Goal: Book appointment/travel/reservation

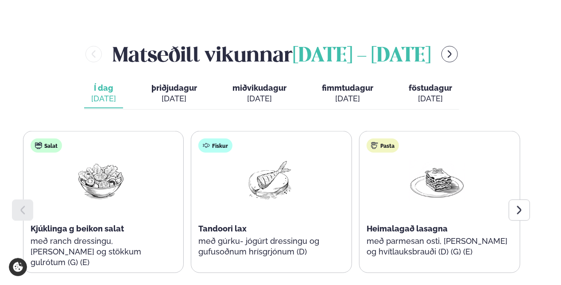
scroll to position [443, 0]
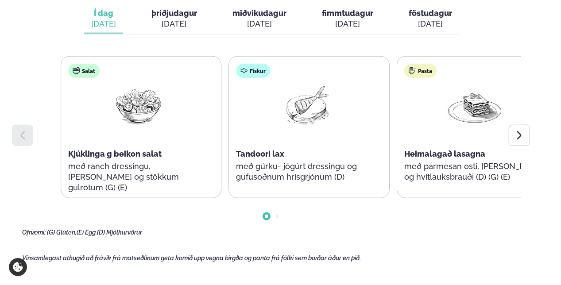
click at [448, 131] on div "Pasta Heimalagað lasagna með parmesan osti, basil pesto og hvítlauksbrauði (D) …" at bounding box center [474, 128] width 155 height 142
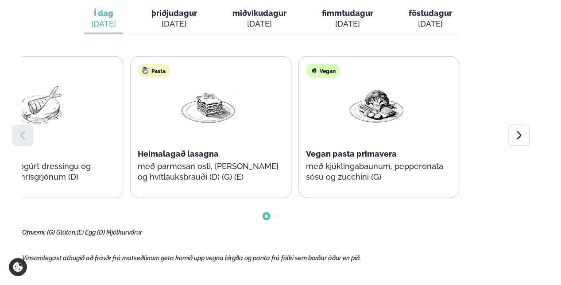
click at [138, 149] on div "Heimalagað lasagna" at bounding box center [208, 154] width 141 height 11
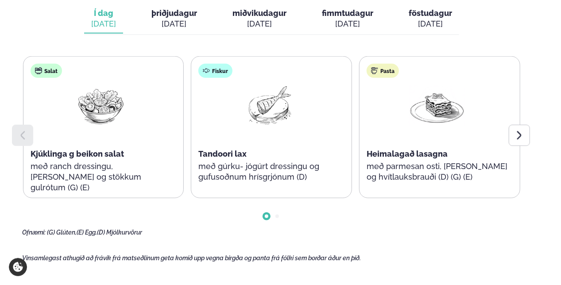
click at [528, 125] on div at bounding box center [519, 135] width 21 height 21
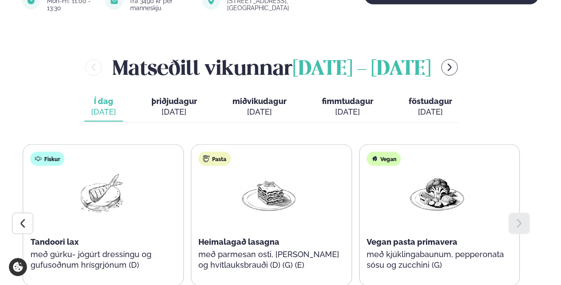
scroll to position [354, 0]
click at [168, 107] on div "[DATE]" at bounding box center [174, 112] width 46 height 11
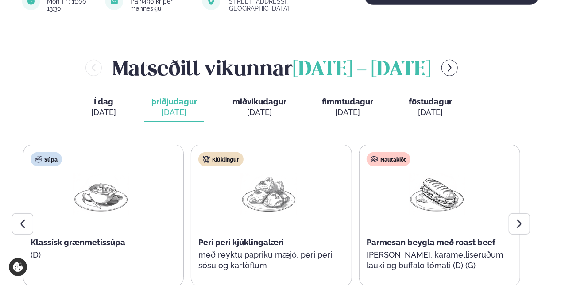
scroll to position [398, 0]
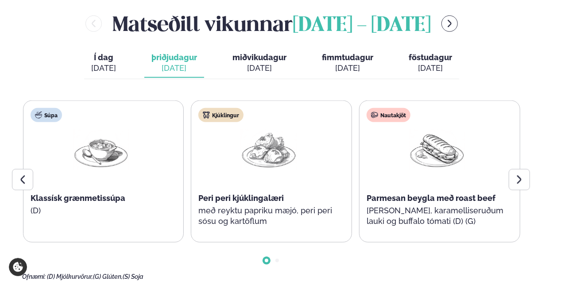
click at [514, 169] on div at bounding box center [519, 179] width 21 height 21
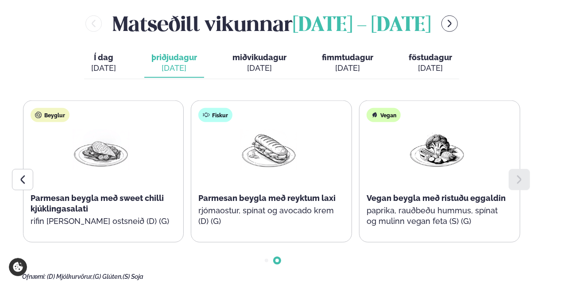
click at [233, 53] on span "miðvikudagur" at bounding box center [259, 57] width 54 height 9
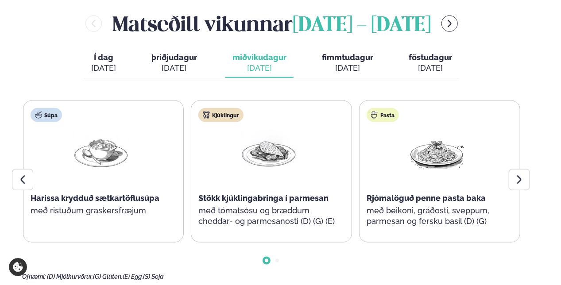
click at [518, 174] on icon at bounding box center [519, 179] width 11 height 11
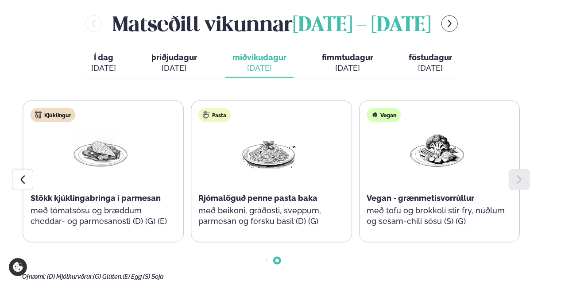
click at [326, 63] on div "[DATE]" at bounding box center [347, 68] width 51 height 11
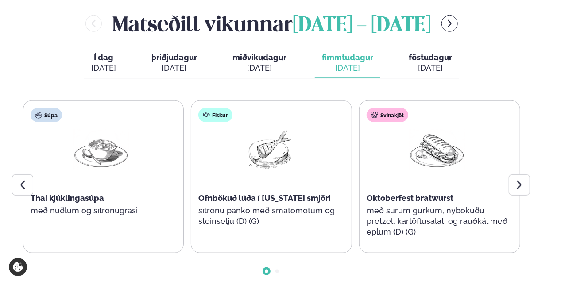
click at [528, 174] on div at bounding box center [519, 184] width 21 height 21
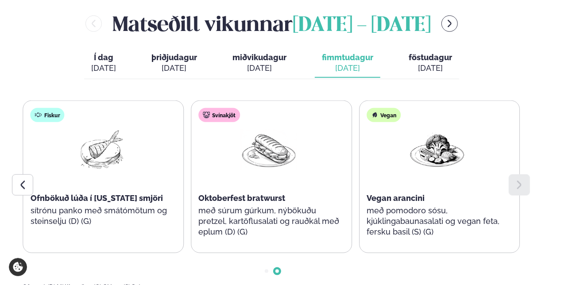
click at [424, 53] on span "föstudagur" at bounding box center [429, 57] width 43 height 9
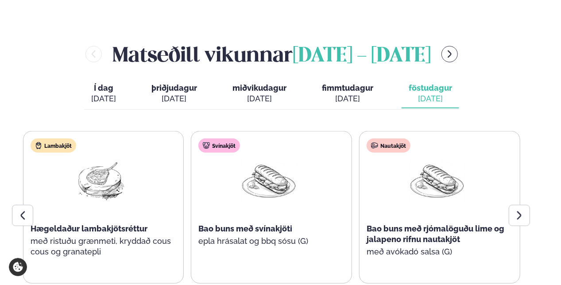
scroll to position [354, 0]
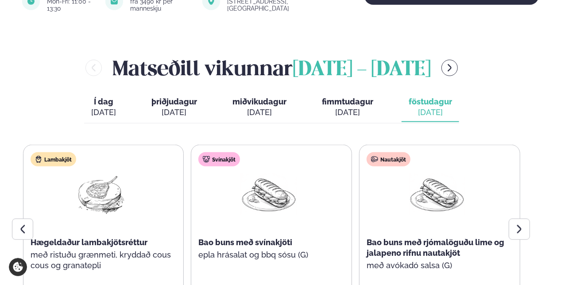
click at [458, 60] on button "menu-btn-right" at bounding box center [449, 68] width 16 height 16
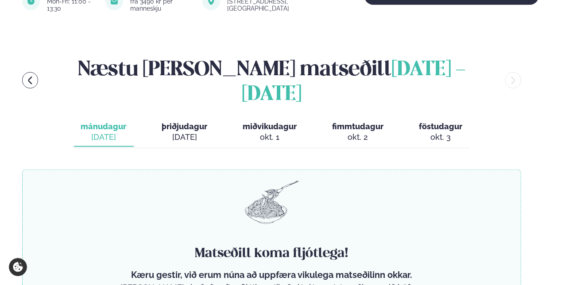
click at [186, 132] on div "[DATE]" at bounding box center [185, 137] width 46 height 11
drag, startPoint x: 251, startPoint y: 115, endPoint x: 264, endPoint y: 115, distance: 12.8
click at [253, 132] on div "okt. 1" at bounding box center [270, 137] width 54 height 11
drag, startPoint x: 334, startPoint y: 117, endPoint x: 429, endPoint y: 117, distance: 95.6
click at [335, 132] on div "okt. 2" at bounding box center [357, 137] width 51 height 11
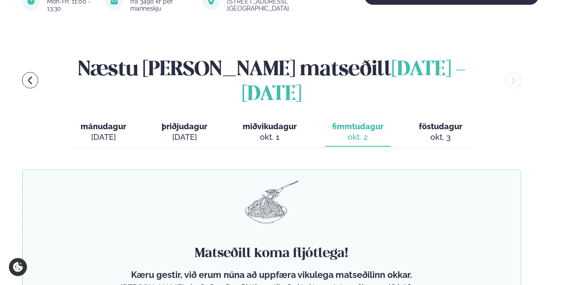
drag, startPoint x: 431, startPoint y: 116, endPoint x: 435, endPoint y: 115, distance: 4.6
click at [431, 132] on div "okt. 3" at bounding box center [440, 137] width 43 height 11
click at [30, 76] on icon "menu-btn-left" at bounding box center [30, 81] width 10 height 10
